Goal: Transaction & Acquisition: Purchase product/service

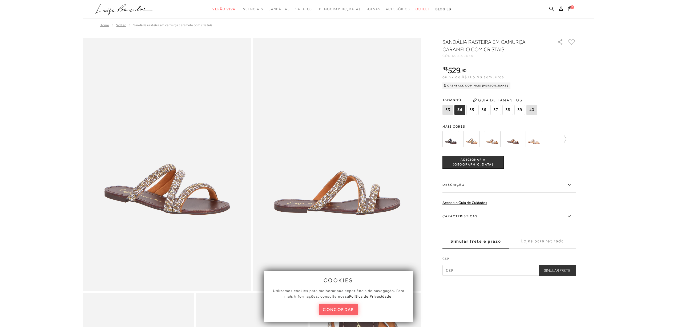
click at [340, 9] on span "[DEMOGRAPHIC_DATA]" at bounding box center [338, 9] width 43 height 4
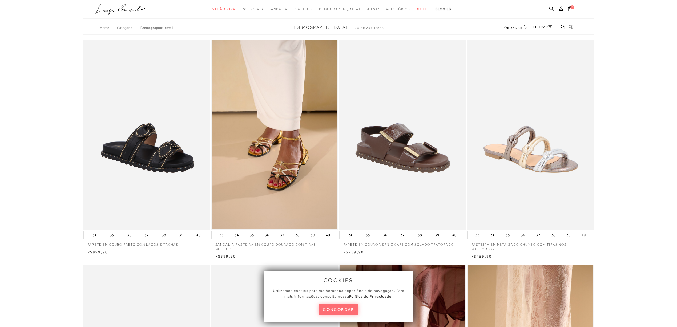
click at [342, 307] on button "concordar" at bounding box center [338, 309] width 39 height 11
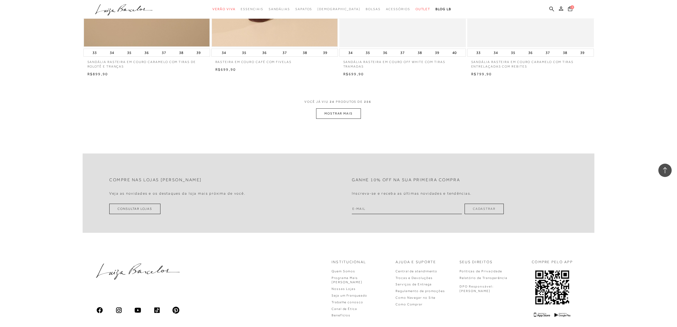
scroll to position [1315, 0]
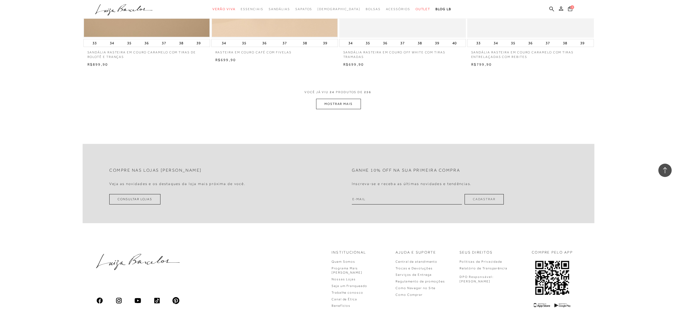
click at [333, 104] on button "MOSTRAR MAIS" at bounding box center [338, 104] width 45 height 10
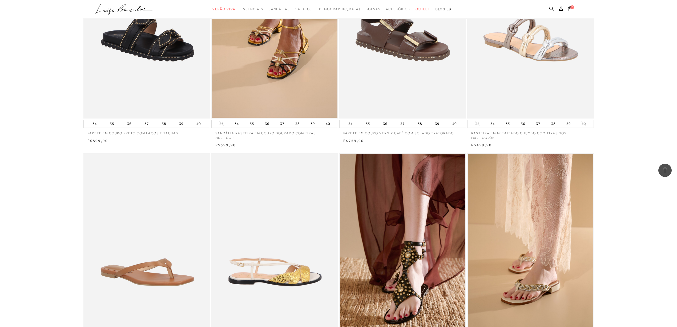
scroll to position [0, 0]
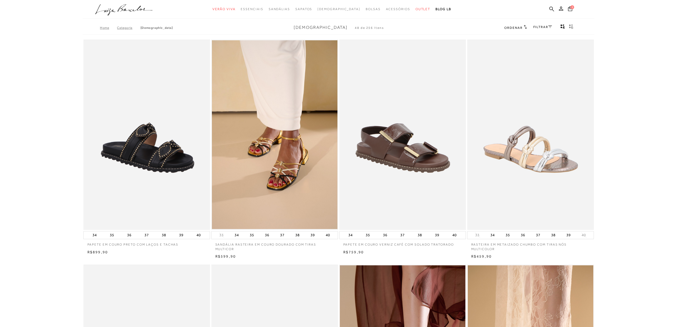
click at [542, 26] on link "FILTRAR" at bounding box center [542, 27] width 19 height 4
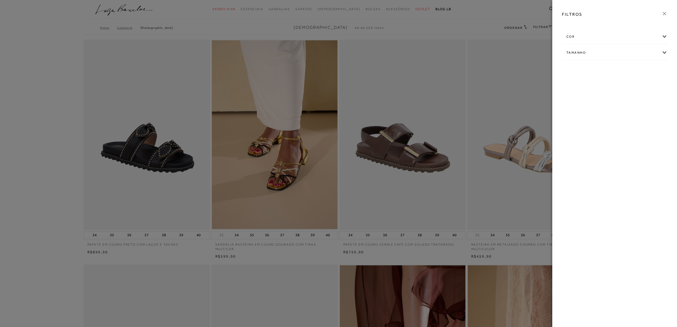
click at [665, 53] on div "Tamanho" at bounding box center [614, 53] width 105 height 14
click at [624, 86] on span "38" at bounding box center [621, 84] width 8 height 4
click at [621, 86] on input "38" at bounding box center [617, 84] width 5 height 5
checkbox input "true"
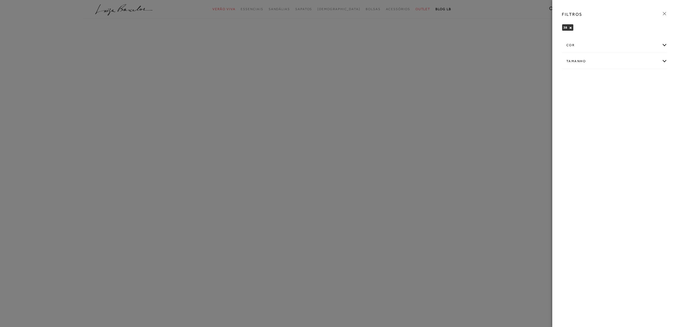
click at [663, 36] on div "FILTROS 38 × Limpar todos os refinamentos cor" at bounding box center [614, 163] width 125 height 327
click at [665, 45] on div "cor" at bounding box center [614, 45] width 105 height 14
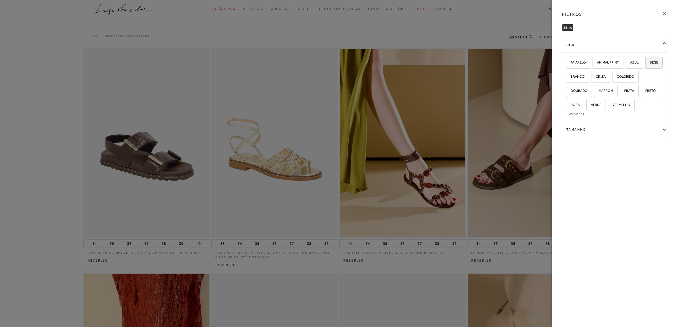
click at [646, 64] on span "BEGE" at bounding box center [652, 62] width 12 height 4
click at [645, 66] on input "BEGE" at bounding box center [647, 63] width 5 height 5
checkbox input "true"
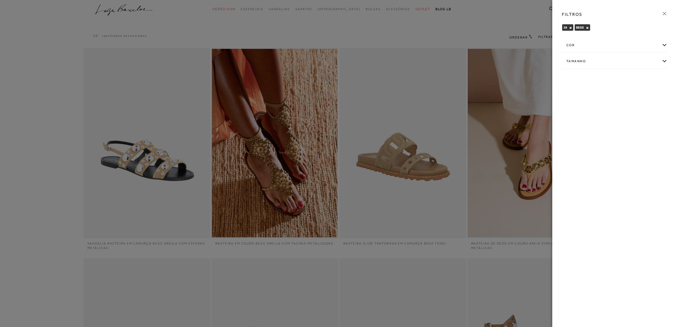
click at [580, 49] on div "cor" at bounding box center [614, 45] width 105 height 14
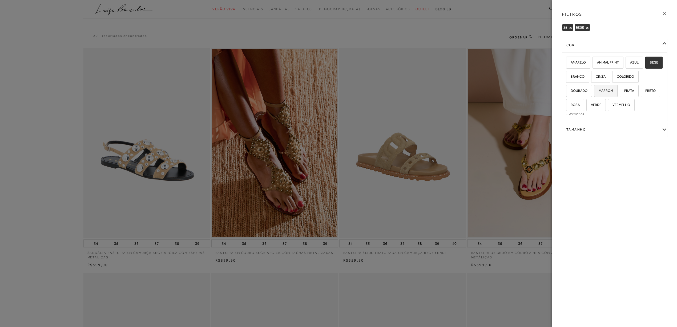
click at [609, 91] on span "MARROM" at bounding box center [604, 90] width 18 height 4
click at [599, 91] on input "MARROM" at bounding box center [595, 91] width 5 height 5
checkbox input "true"
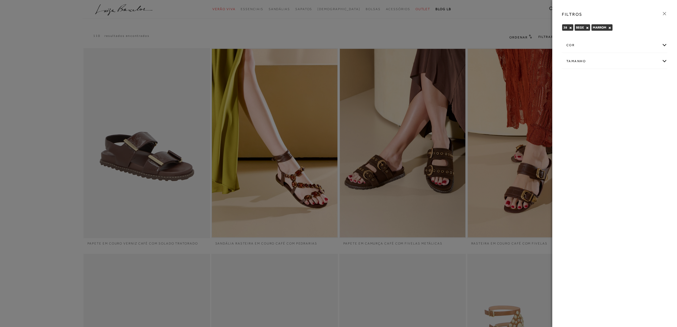
click at [662, 12] on icon at bounding box center [665, 14] width 6 height 6
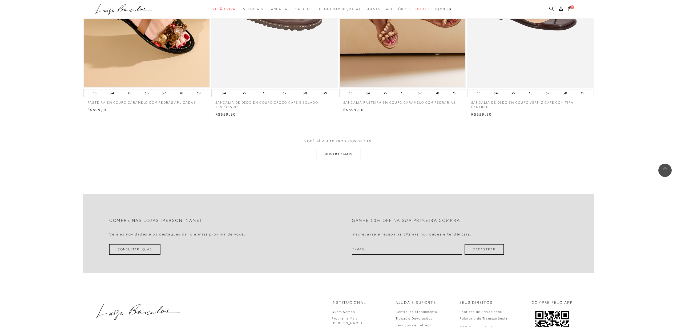
scroll to position [590, 0]
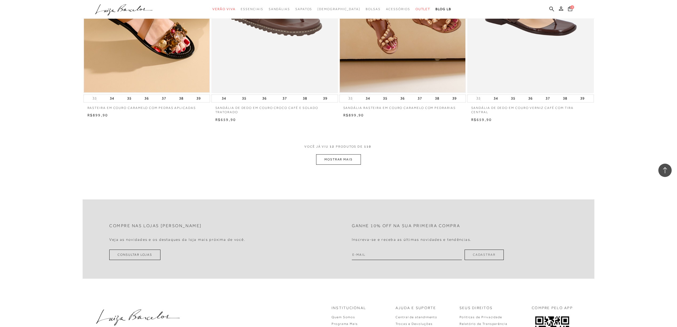
click at [340, 160] on button "MOSTRAR MAIS" at bounding box center [338, 159] width 45 height 10
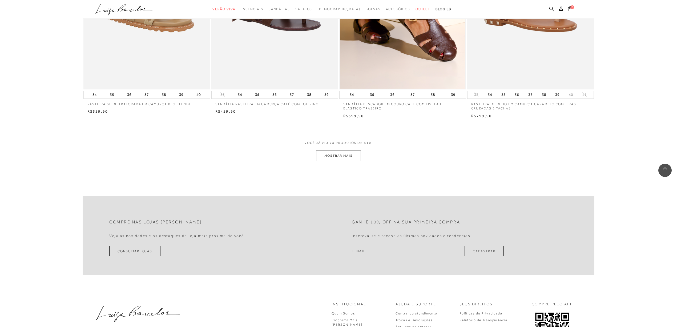
scroll to position [1300, 0]
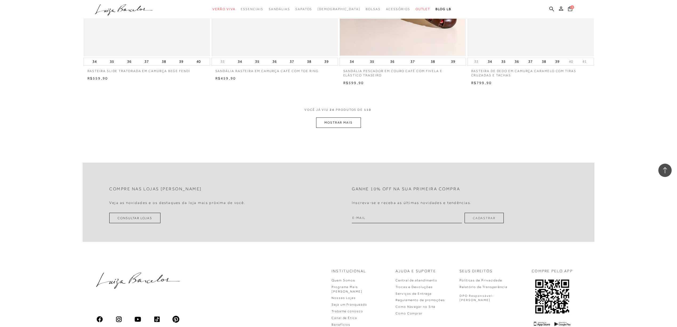
click at [334, 124] on button "MOSTRAR MAIS" at bounding box center [338, 122] width 45 height 10
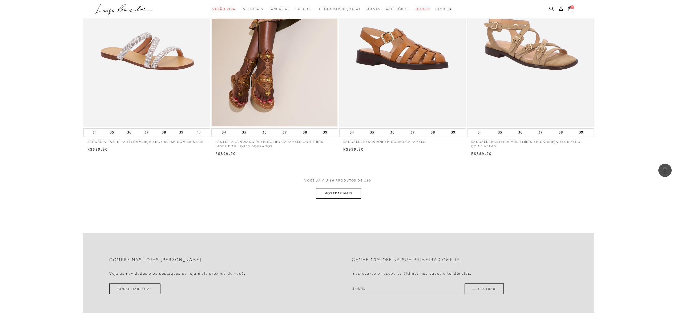
scroll to position [1798, 0]
